Goal: Task Accomplishment & Management: Complete application form

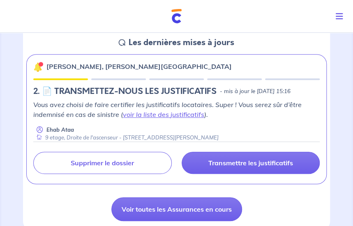
scroll to position [164, 0]
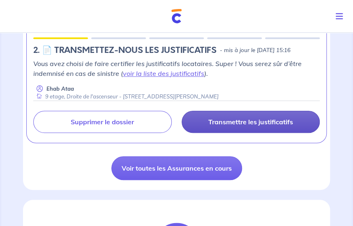
click at [234, 118] on p "Transmettre les justificatifs" at bounding box center [250, 122] width 85 height 8
click at [231, 124] on p "Transmettre les justificatifs" at bounding box center [250, 122] width 85 height 8
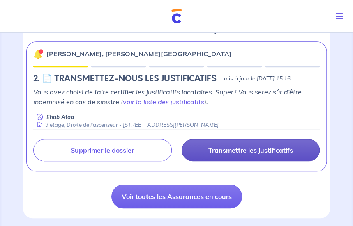
scroll to position [123, 0]
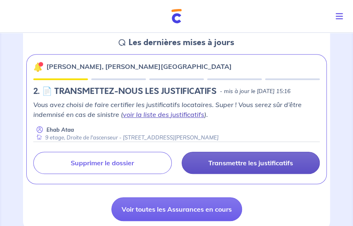
click at [134, 112] on link "voir la liste des justificatifs" at bounding box center [163, 114] width 81 height 8
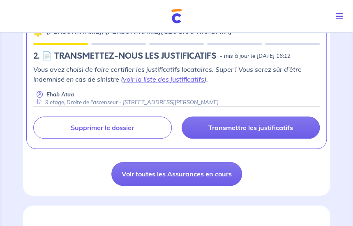
scroll to position [164, 0]
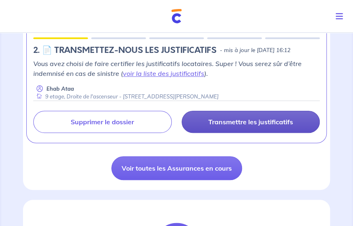
click at [239, 123] on p "Transmettre les justificatifs" at bounding box center [250, 122] width 85 height 8
click at [246, 120] on p "Transmettre les justificatifs" at bounding box center [250, 122] width 85 height 8
